Goal: Browse casually: Explore the website without a specific task or goal

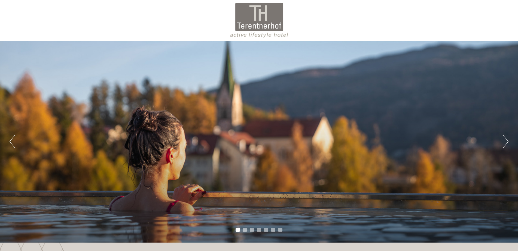
click at [507, 140] on button "Next" at bounding box center [505, 142] width 6 height 14
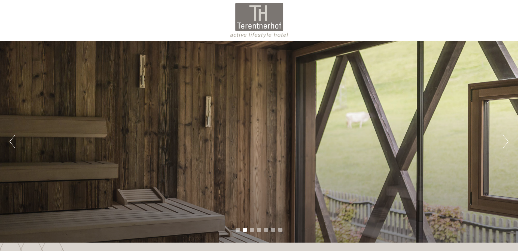
click at [507, 140] on button "Next" at bounding box center [505, 142] width 6 height 14
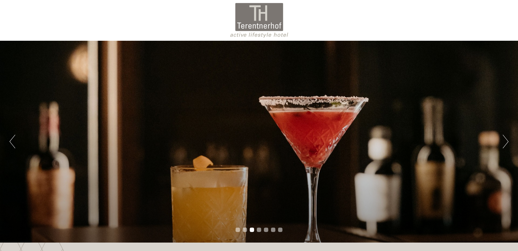
click at [507, 140] on button "Next" at bounding box center [505, 142] width 6 height 14
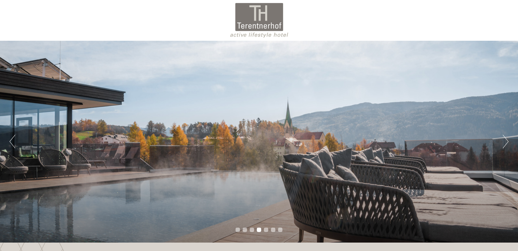
click at [507, 140] on button "Next" at bounding box center [505, 142] width 6 height 14
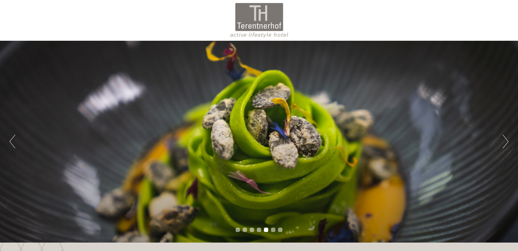
click at [507, 140] on button "Next" at bounding box center [505, 142] width 6 height 14
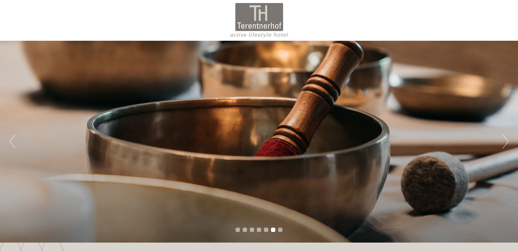
click at [507, 140] on button "Next" at bounding box center [505, 142] width 6 height 14
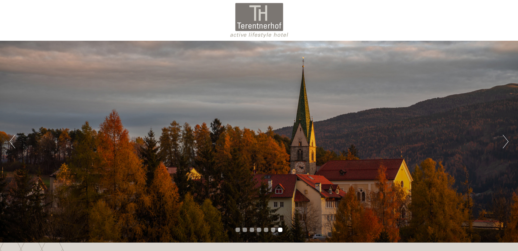
click at [507, 140] on button "Next" at bounding box center [505, 142] width 6 height 14
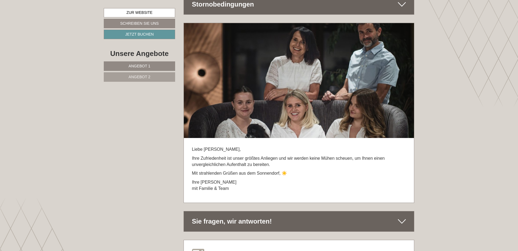
scroll to position [2886, 0]
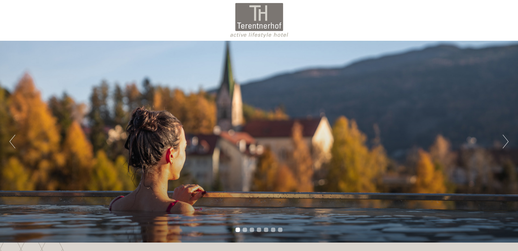
click at [508, 142] on div "Previous Next 1 2 3 4 5 6 7" at bounding box center [259, 142] width 518 height 202
click at [507, 140] on button "Next" at bounding box center [505, 142] width 6 height 14
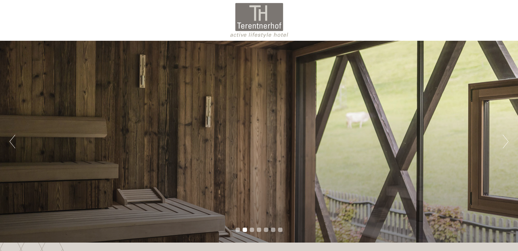
click at [507, 140] on button "Next" at bounding box center [505, 142] width 6 height 14
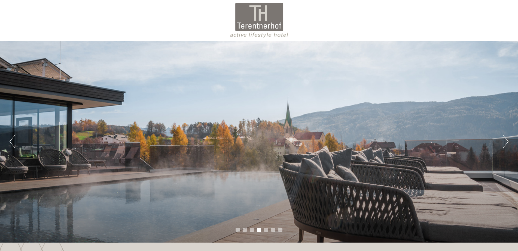
click at [507, 140] on button "Next" at bounding box center [505, 142] width 6 height 14
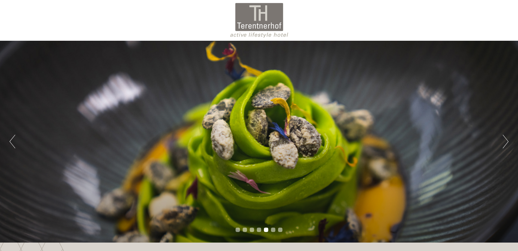
click at [507, 140] on button "Next" at bounding box center [505, 142] width 6 height 14
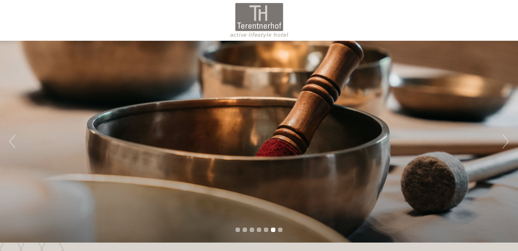
click at [507, 140] on button "Next" at bounding box center [505, 142] width 6 height 14
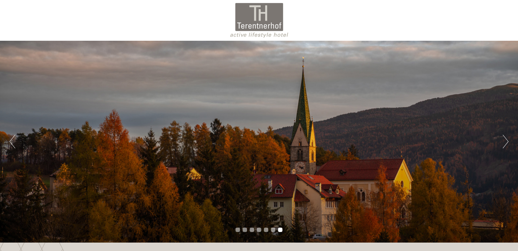
click at [507, 140] on button "Next" at bounding box center [505, 142] width 6 height 14
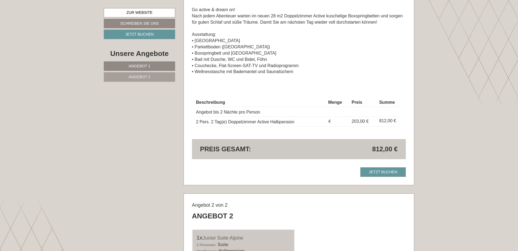
scroll to position [448, 0]
